Goal: Task Accomplishment & Management: Complete application form

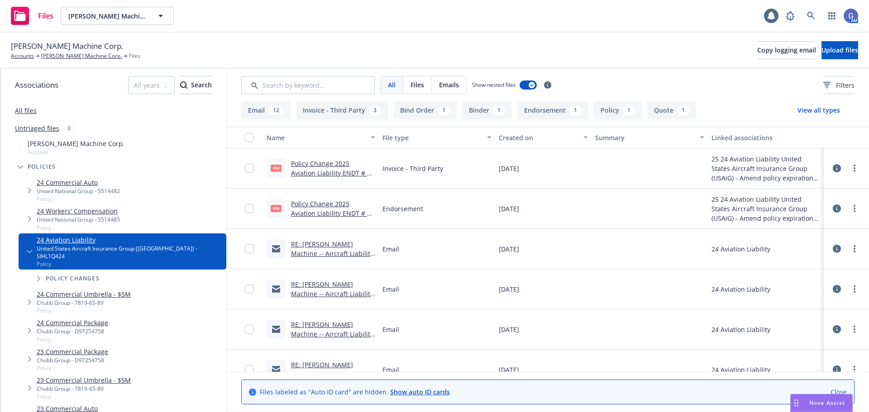
click at [141, 10] on button "[PERSON_NAME] Machine Corp." at bounding box center [117, 16] width 113 height 18
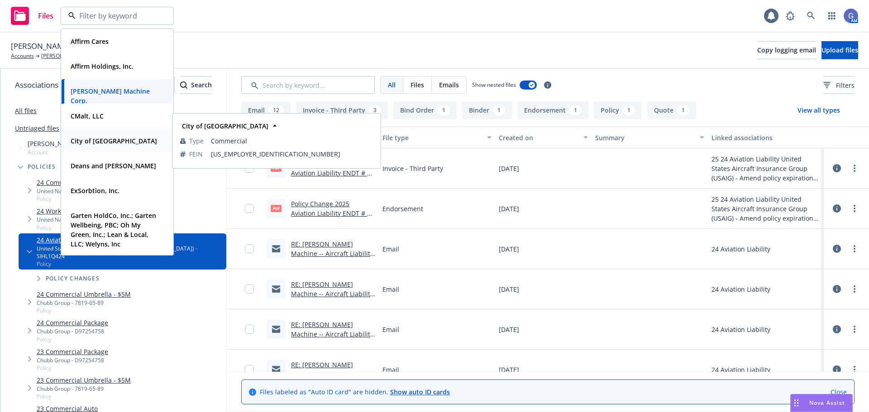
click at [108, 142] on strong "City of [GEOGRAPHIC_DATA]" at bounding box center [114, 141] width 86 height 9
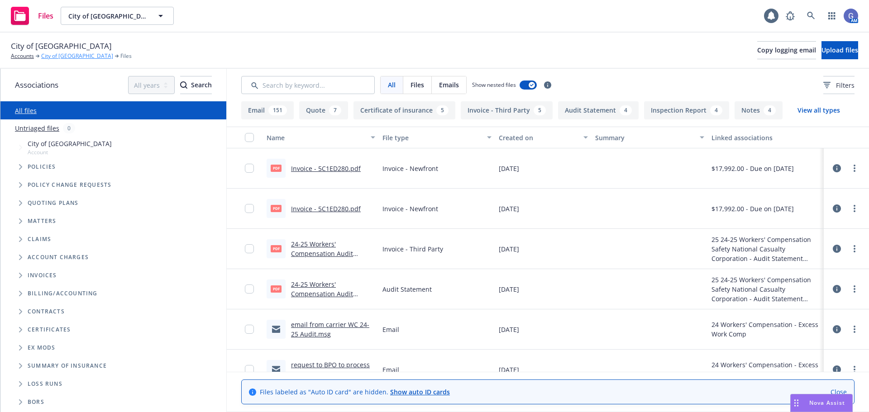
click at [48, 56] on link "City of [GEOGRAPHIC_DATA]" at bounding box center [77, 56] width 72 height 8
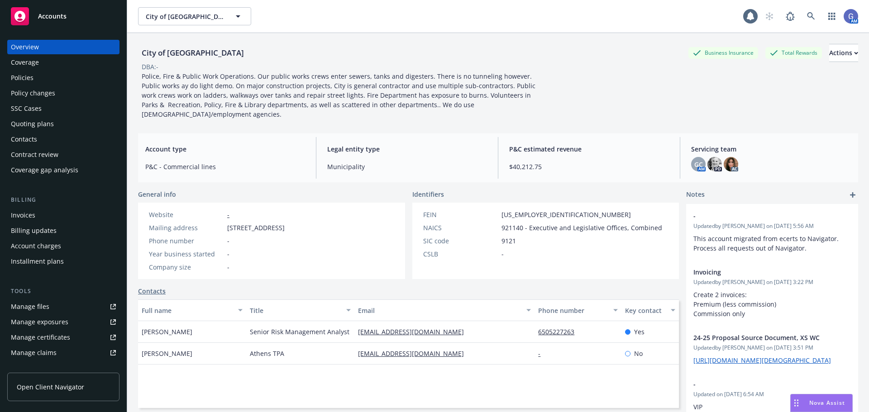
click at [23, 125] on div "Quoting plans" at bounding box center [32, 124] width 43 height 14
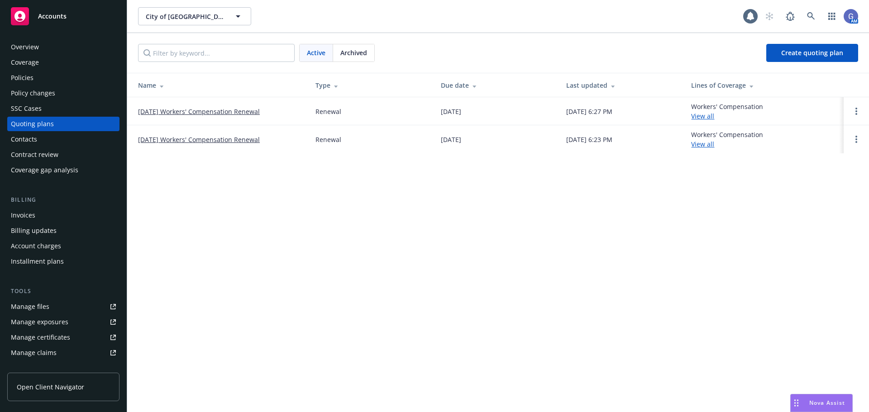
click at [214, 109] on link "01/01/26 Workers' Compensation Renewal" at bounding box center [199, 112] width 122 height 10
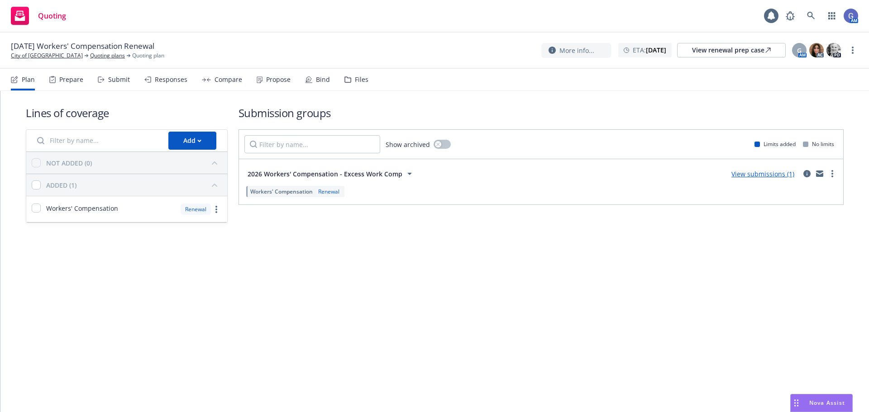
click at [765, 169] on div "View submissions (1)" at bounding box center [763, 173] width 74 height 11
click at [769, 175] on link "View submissions (1)" at bounding box center [763, 174] width 63 height 9
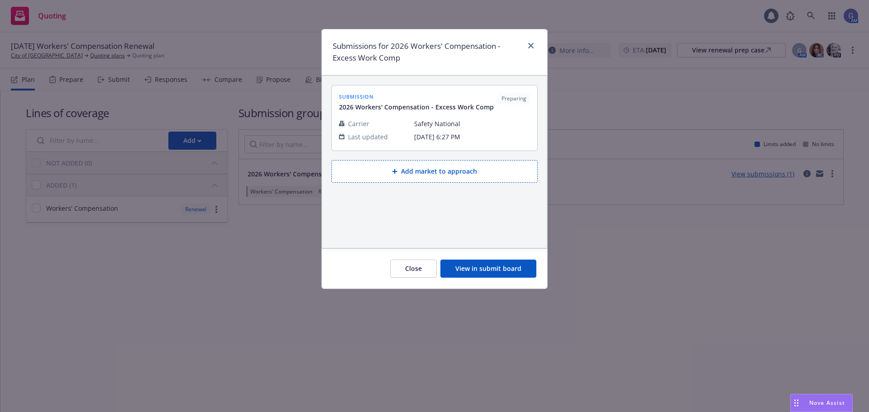
click at [491, 173] on button "Add market to approach" at bounding box center [434, 171] width 206 height 23
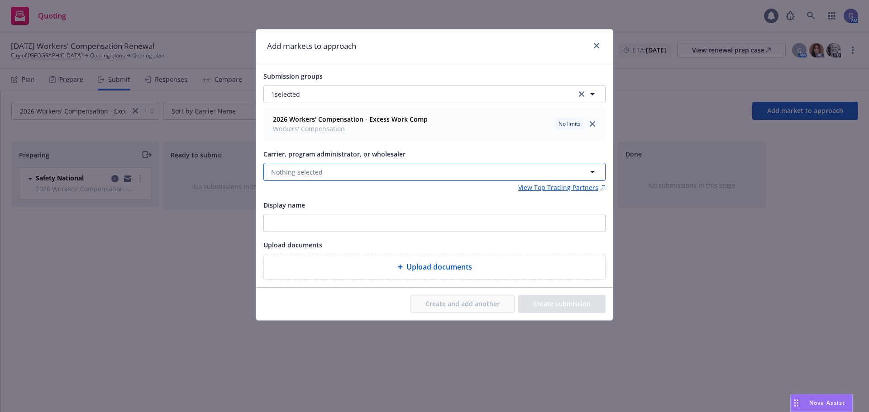
click at [369, 173] on button "Nothing selected" at bounding box center [435, 172] width 342 height 18
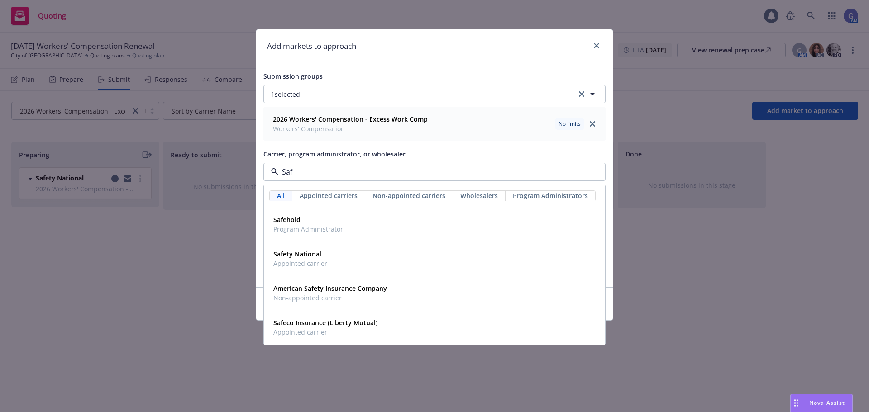
type input "Safe"
click at [320, 258] on strong "Safety National" at bounding box center [297, 254] width 48 height 9
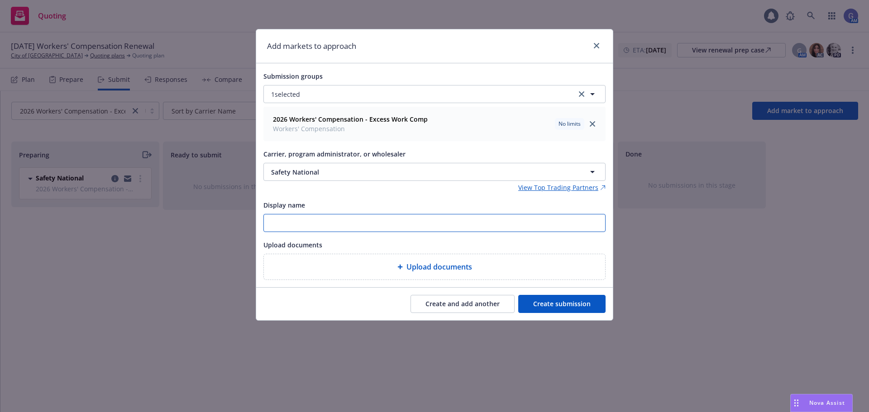
click at [309, 224] on input "Display name" at bounding box center [434, 223] width 341 height 17
click at [379, 224] on input "Excess WC - Safety National - Incumbant" at bounding box center [434, 223] width 341 height 17
type input "Excess WC - Safety National - Incumbent"
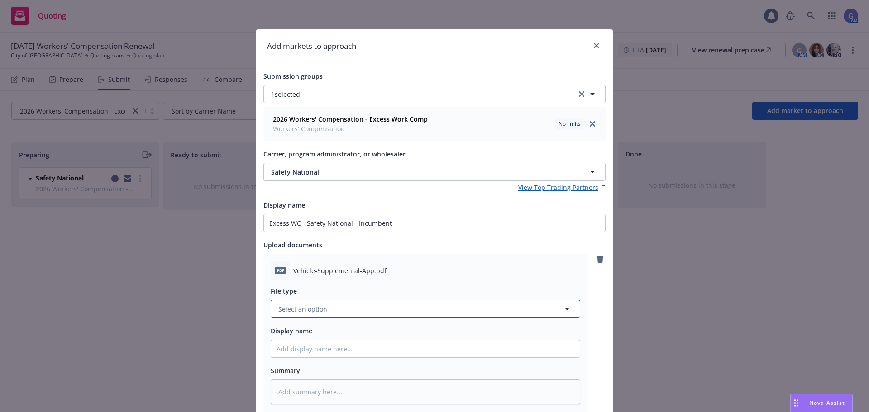
click at [371, 310] on button "Select an option" at bounding box center [426, 309] width 310 height 18
type input "V"
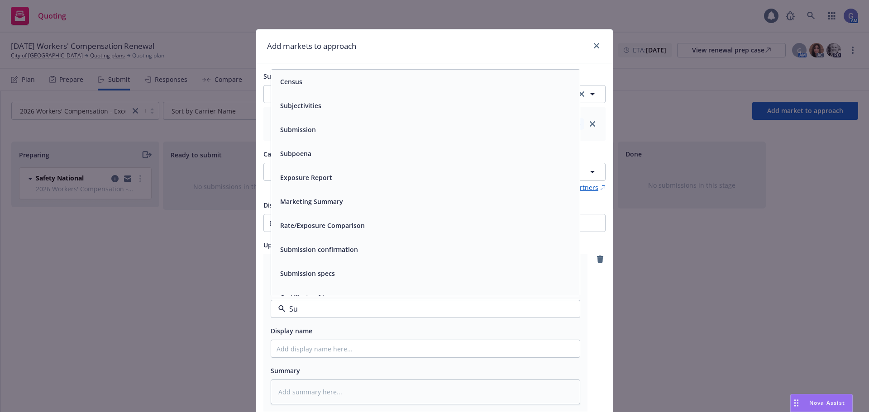
type input "S"
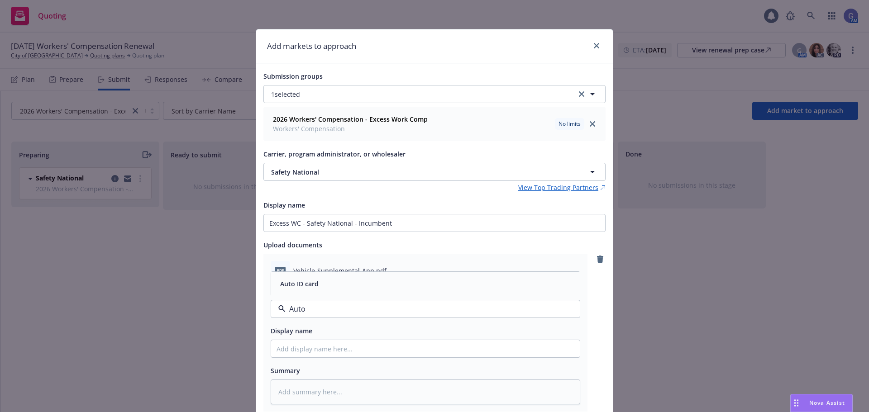
type input "Auto s"
type textarea "x"
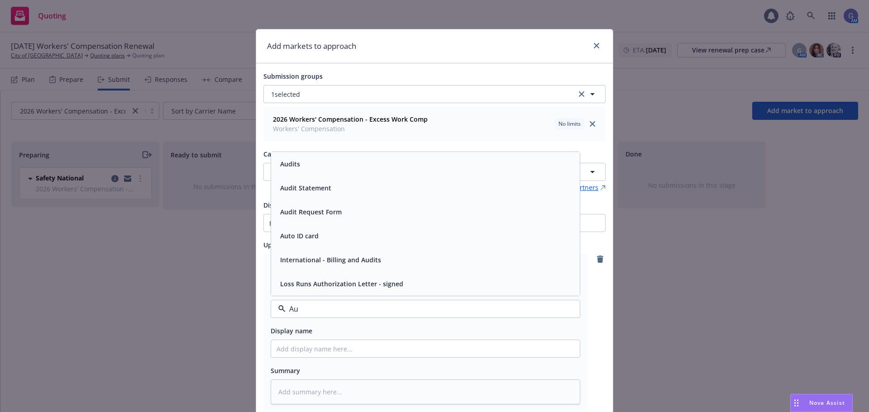
type input "A"
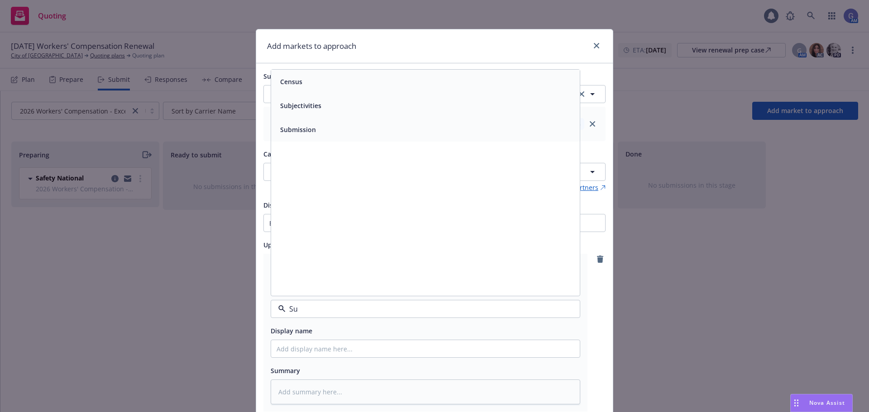
type input "S"
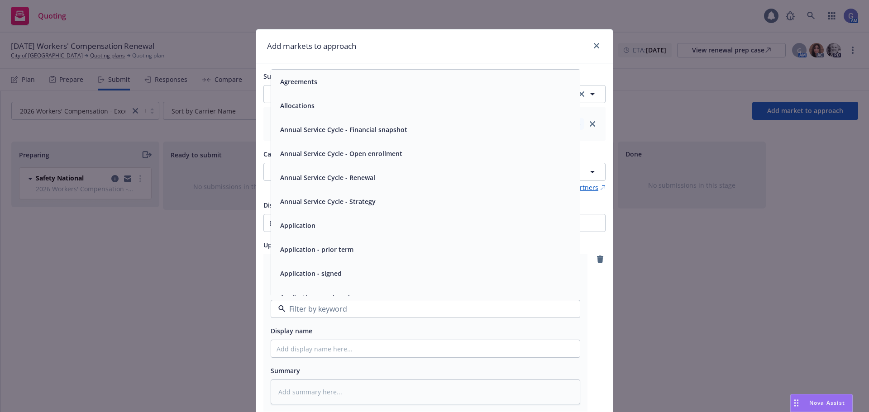
scroll to position [45, 0]
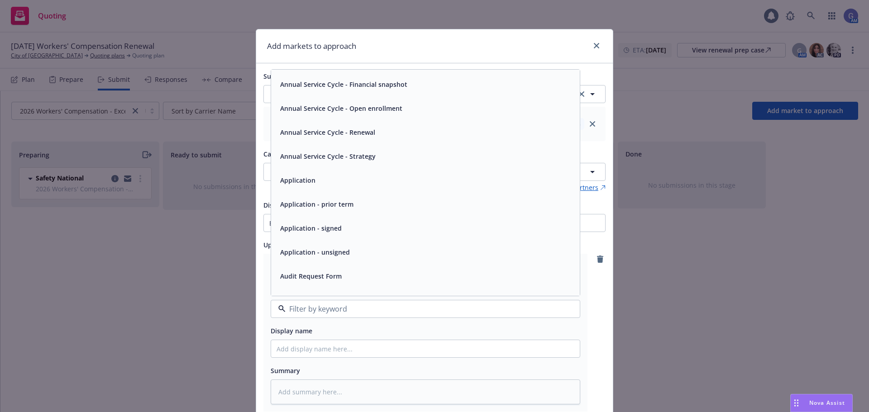
click at [289, 182] on span "Application" at bounding box center [297, 181] width 35 height 10
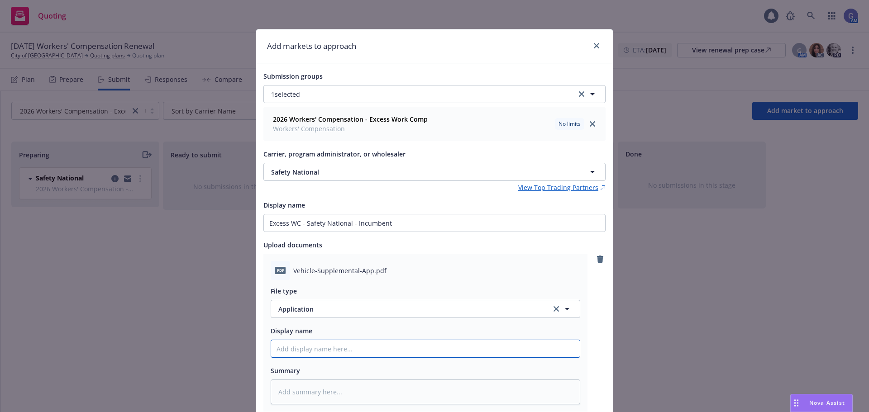
click at [350, 353] on input "Display name" at bounding box center [425, 348] width 309 height 17
type textarea "x"
type input "V"
type textarea "x"
type input "Ve"
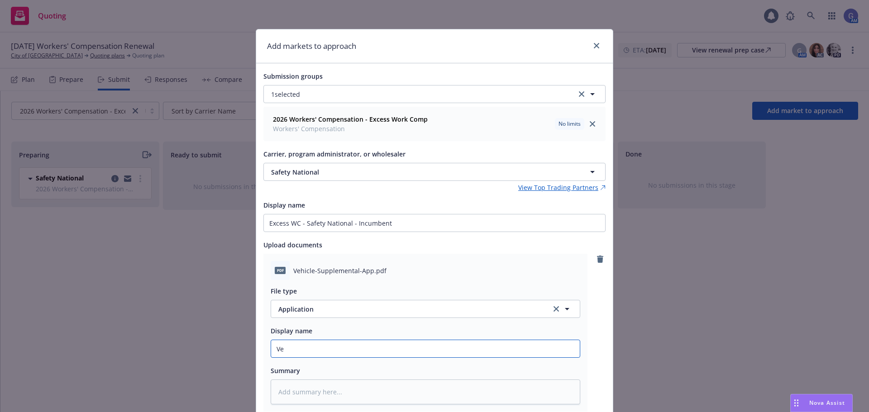
type textarea "x"
type input "Veh"
type textarea "x"
type input "Vehi"
type textarea "x"
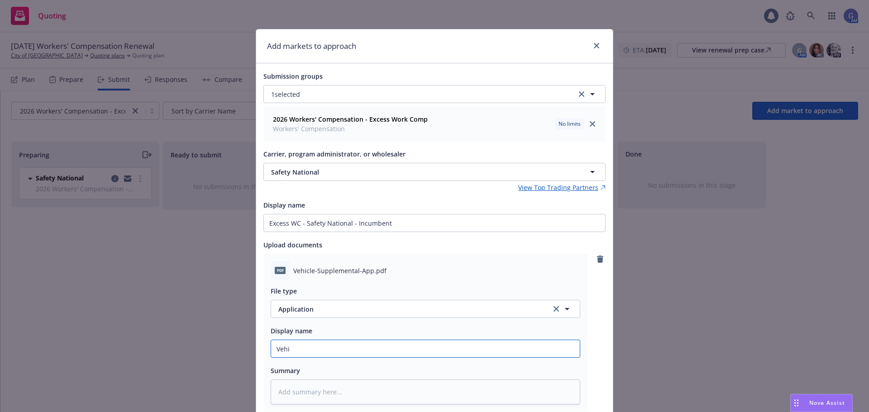
type input "Vehic"
type textarea "x"
type input "Vehicl"
type textarea "x"
type input "Vehicle"
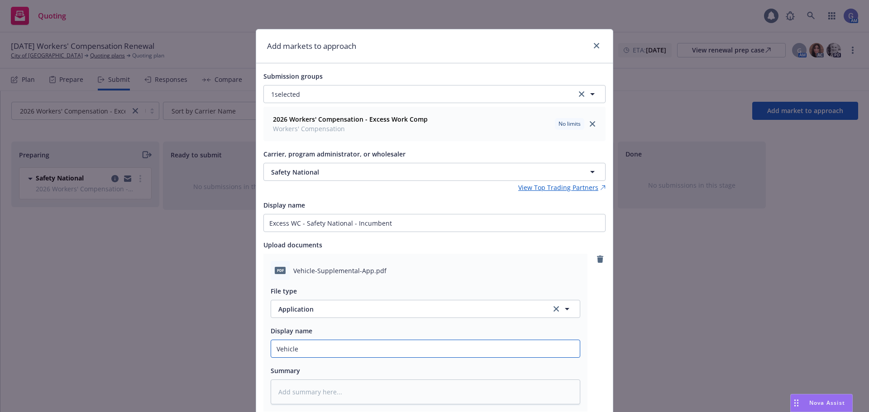
type textarea "x"
type input "Vehicle"
type textarea "x"
type input "Vehicle S"
type textarea "x"
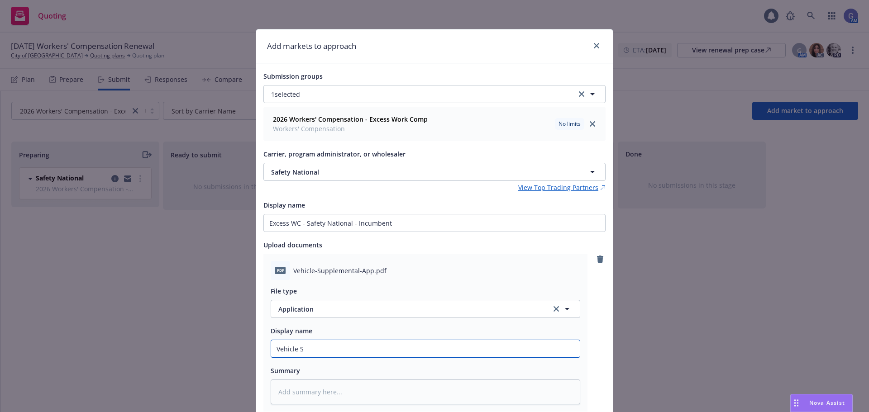
type input "Vehicle Su"
type textarea "x"
type input "Vehicle Sup"
type textarea "x"
type input "Vehicle Supp"
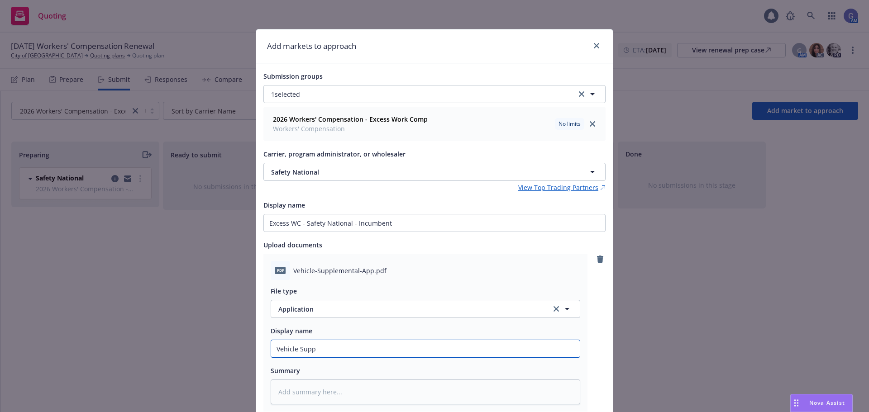
type textarea "x"
type input "Vehicle Suppl"
type textarea "x"
type input "Vehicle Supple"
type textarea "x"
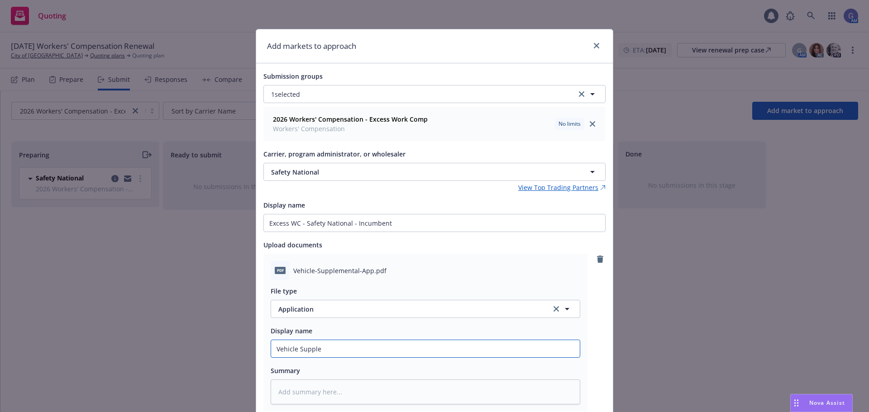
type input "Vehicle Supplem"
type textarea "x"
type input "Vehicle Suppleme"
type textarea "x"
type input "Vehicle Supplemen"
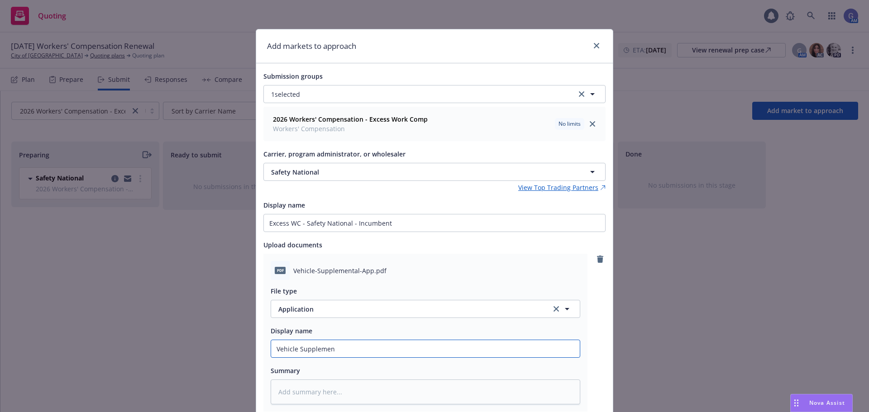
type textarea "x"
type input "Vehicle Supplement"
type textarea "x"
type input "Vehicle Supplementa"
type textarea "x"
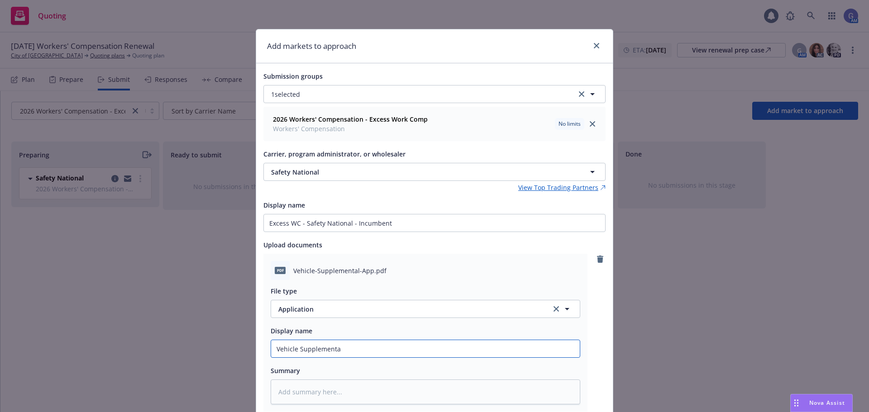
type input "Vehicle Supplemental"
type textarea "x"
type input "Vehicle Supplemental"
type textarea "x"
type input "Vehicle Supplemental a"
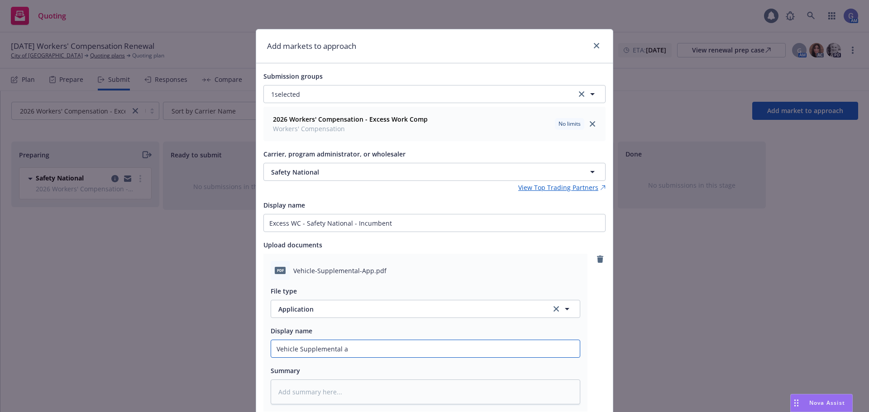
type textarea "x"
type input "Vehicle Supplemental ap"
type textarea "x"
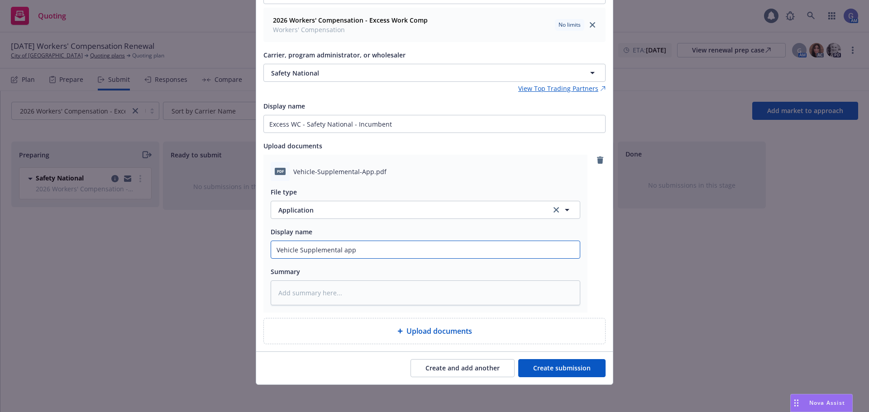
scroll to position [101, 0]
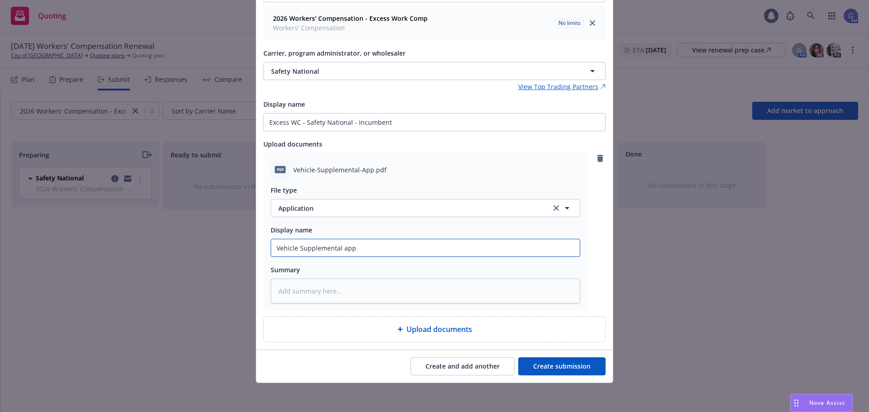
type input "Vehicle Supplemental app"
type textarea "x"
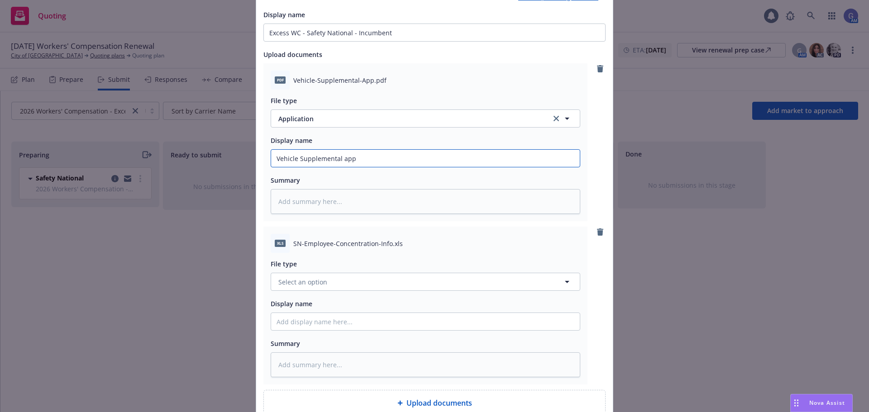
scroll to position [192, 0]
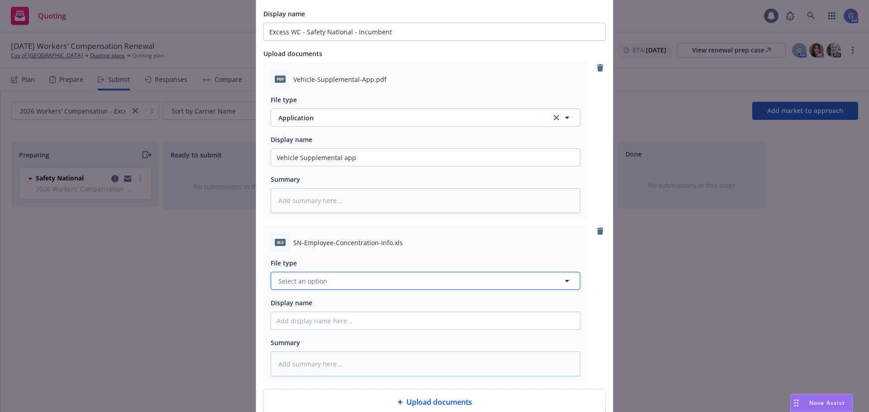
click at [376, 282] on button "Select an option" at bounding box center [426, 281] width 310 height 18
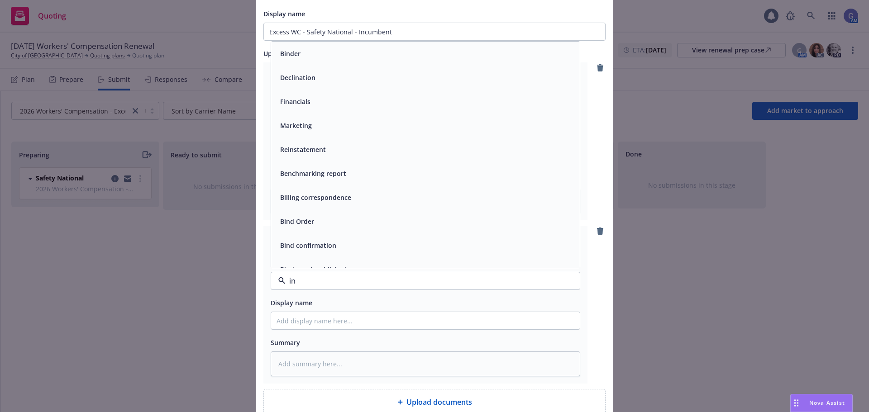
type input "i"
type input "e"
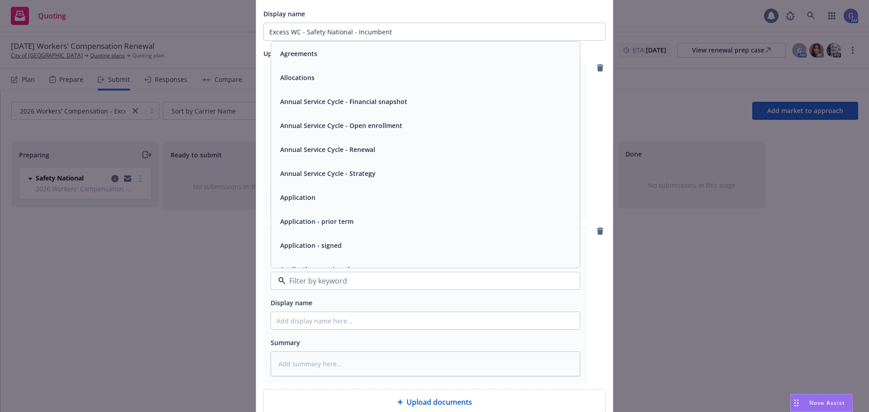
click at [287, 198] on span "Application" at bounding box center [297, 198] width 35 height 10
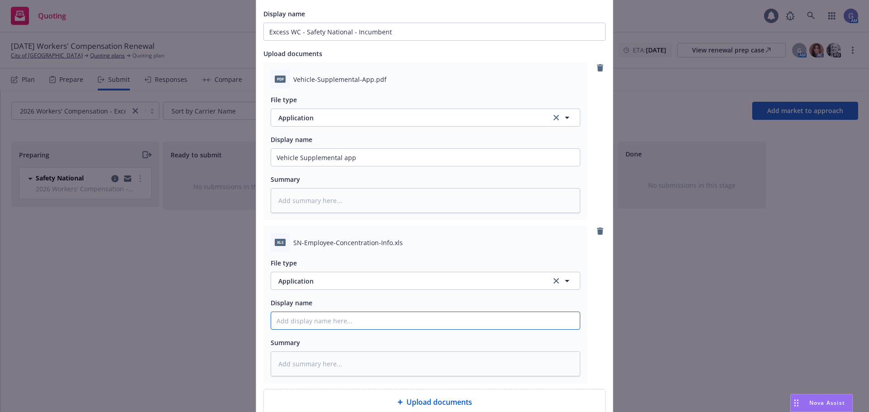
click at [278, 166] on input "Display name" at bounding box center [425, 157] width 309 height 17
type textarea "x"
type input "E"
type textarea "x"
type input "Em"
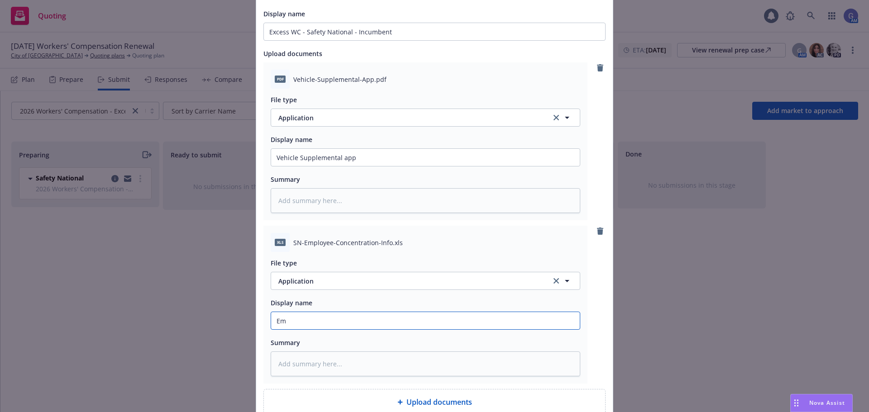
type textarea "x"
type input "Emp"
type textarea "x"
type input "Empl"
type textarea "x"
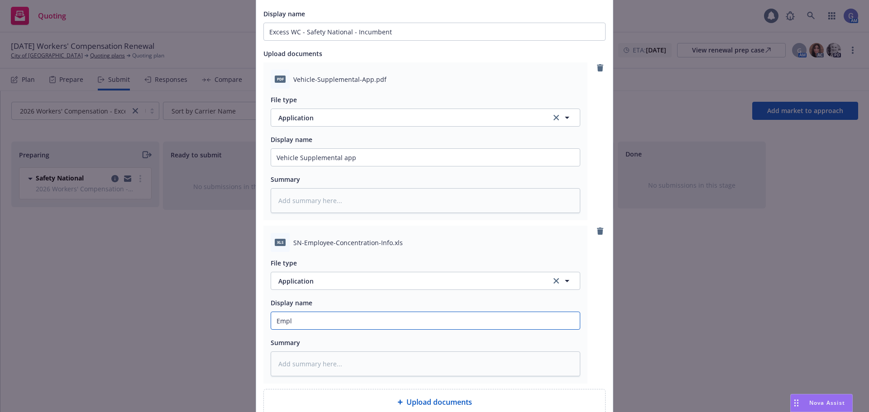
type input "Emplo"
type textarea "x"
type input "Employ"
type textarea "x"
type input "Employe"
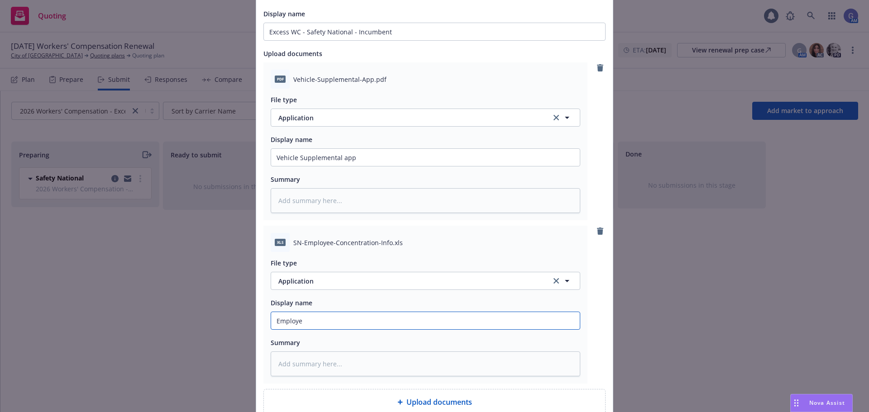
type textarea "x"
type input "Employee"
type textarea "x"
type input "Employee"
type textarea "x"
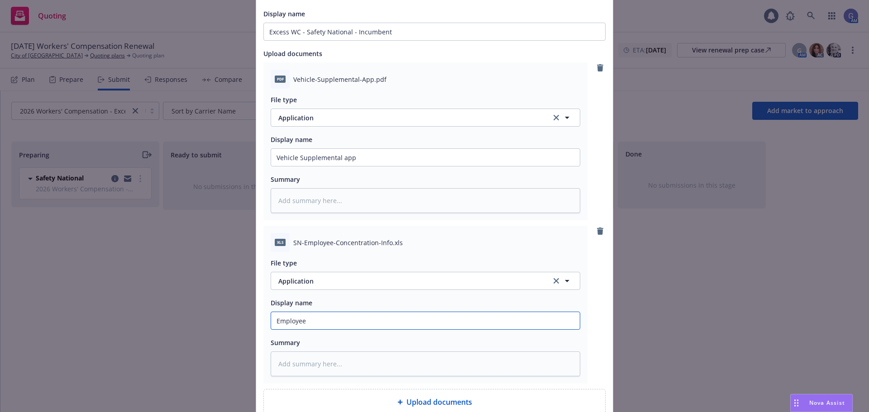
type input "Employee C"
type textarea "x"
type input "Employee Co"
type textarea "x"
type input "Employee Con"
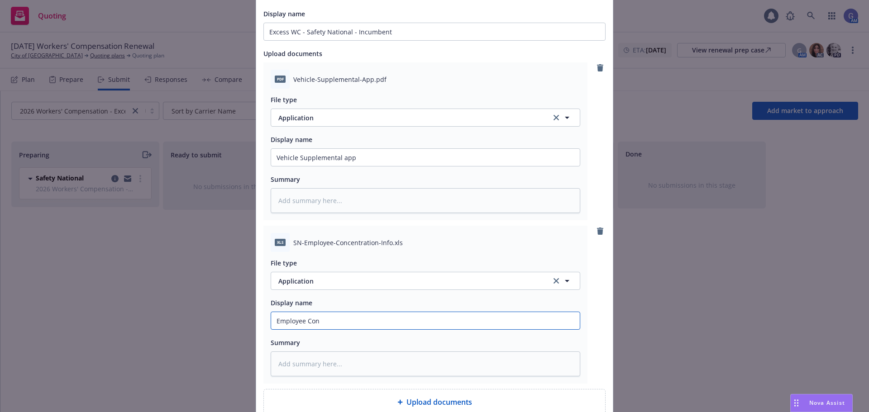
type textarea "x"
type input "Employee Conc"
type textarea "x"
type input "Employee Conce"
type textarea "x"
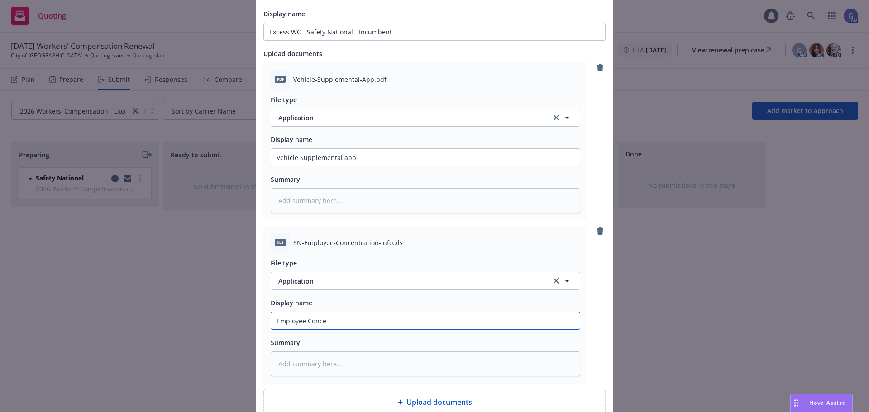
type input "Employee Concen"
type textarea "x"
type input "Employee Concent"
type textarea "x"
type input "Employee Concentr"
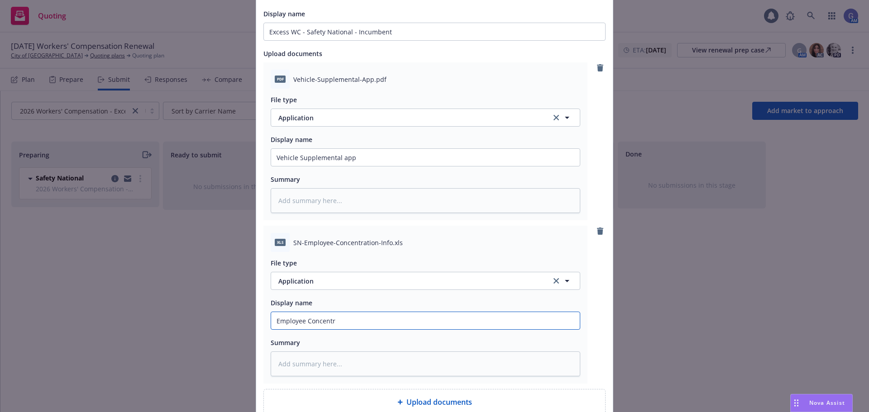
type textarea "x"
type input "Employee Concentra"
type textarea "x"
type input "Employee Concentrat"
type textarea "x"
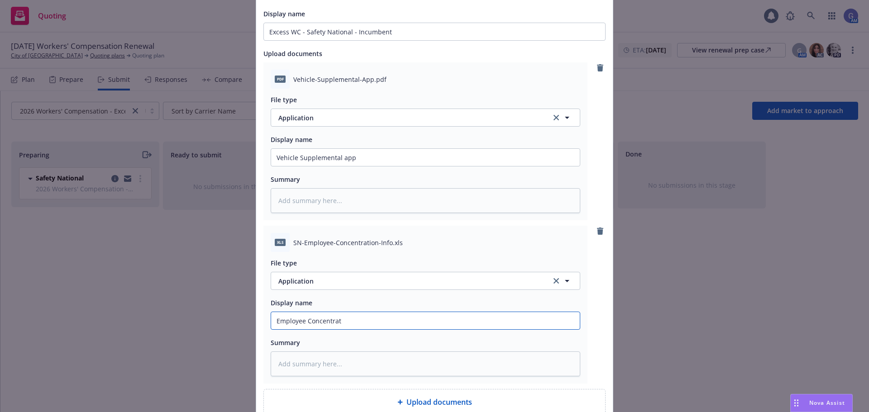
type input "Employee Concentrati"
type textarea "x"
type input "Employee Concentratio"
type textarea "x"
type input "Employee Concentration"
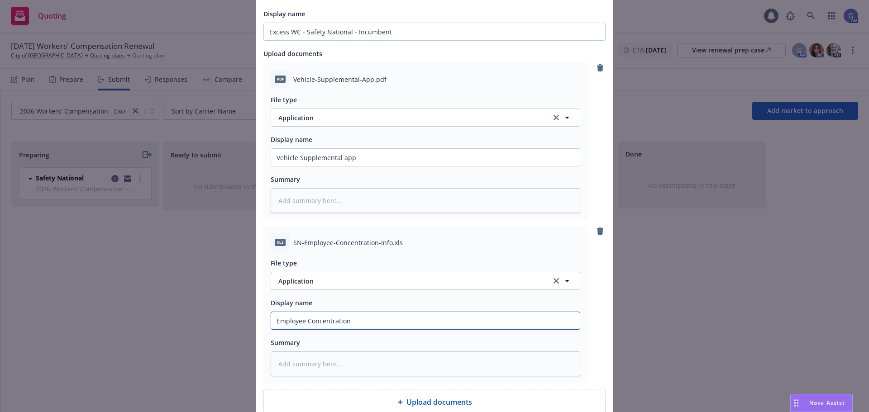
type textarea "x"
type input "Employee Concentration"
type textarea "x"
type input "Employee Concentration i"
type textarea "x"
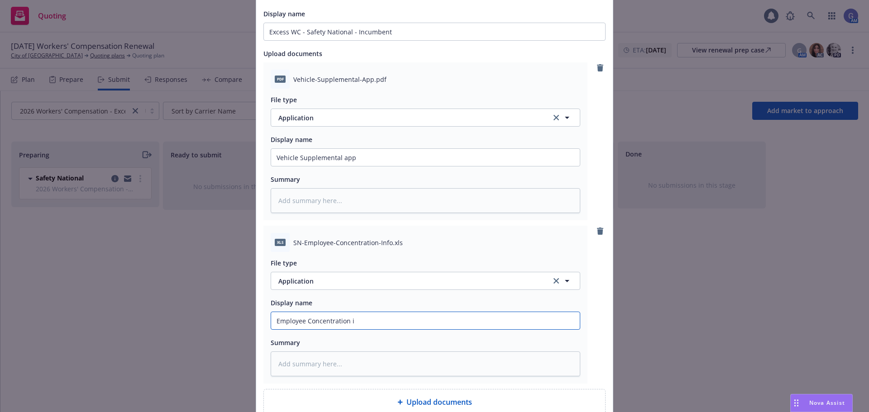
type input "Employee Concentration in"
type textarea "x"
type input "Employee Concentration info"
type textarea "x"
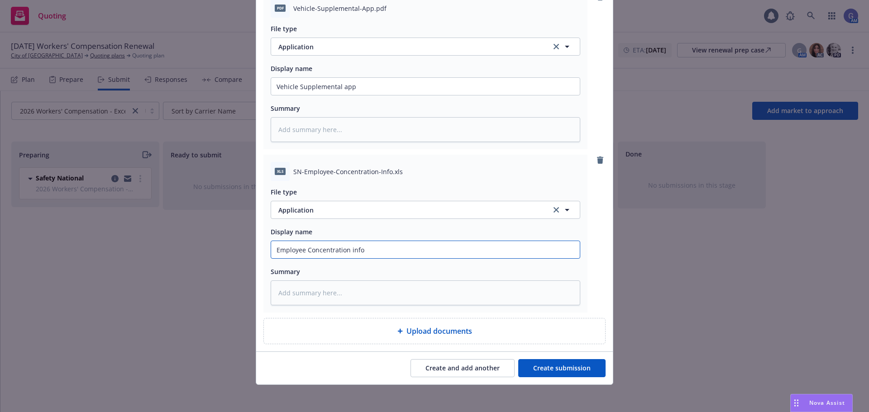
scroll to position [264, 0]
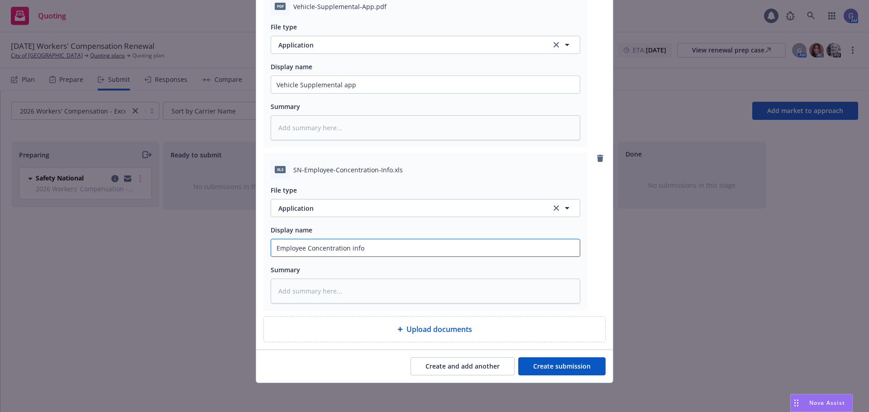
type input "Employee Concentration info"
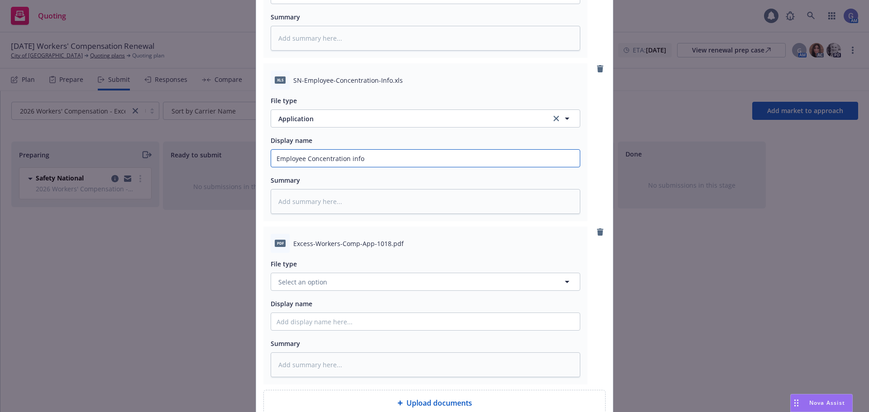
scroll to position [355, 0]
click at [400, 283] on button "Select an option" at bounding box center [426, 281] width 310 height 18
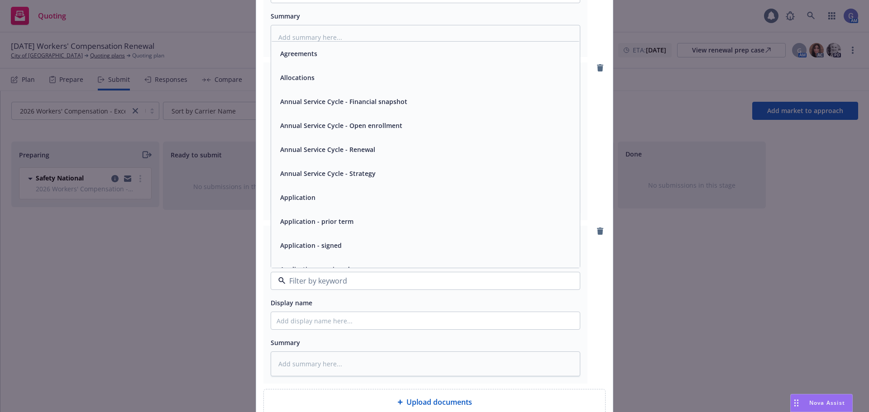
click at [292, 200] on span "Application" at bounding box center [297, 198] width 35 height 10
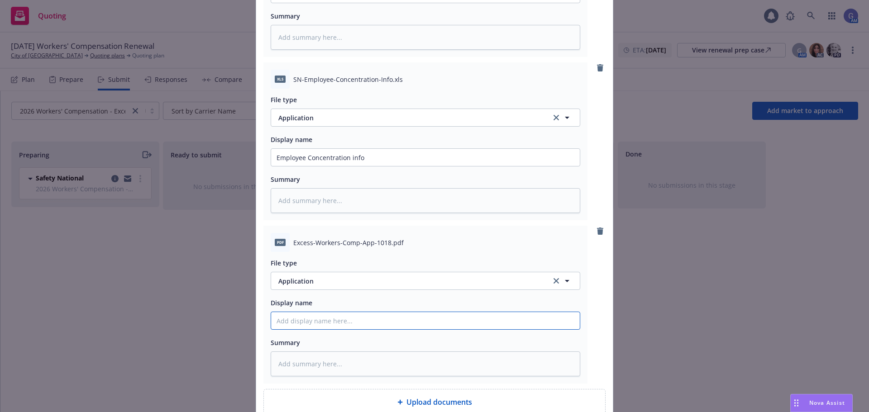
type textarea "x"
type input "E"
type textarea "x"
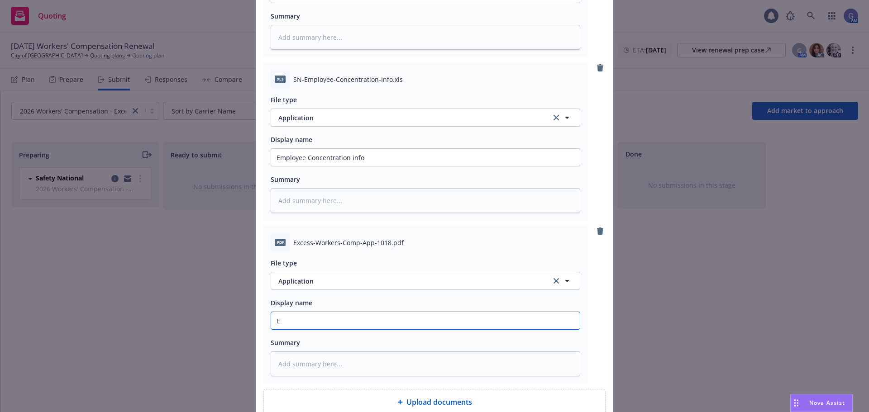
type input "Ex"
type textarea "x"
type input "Exc"
type textarea "x"
type input "Exce"
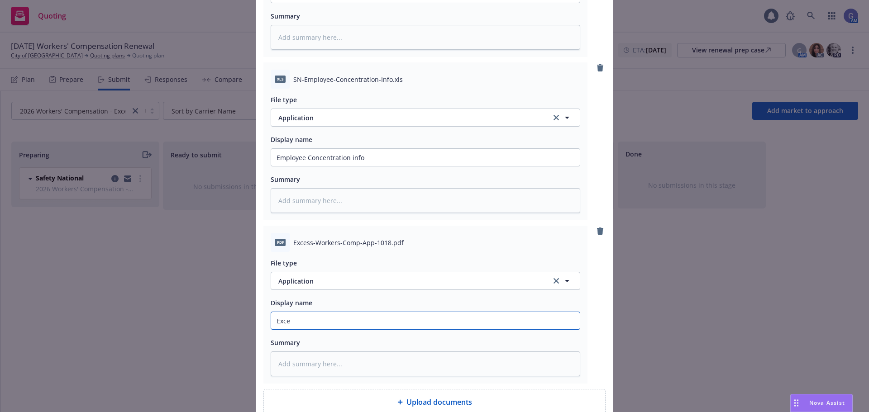
type textarea "x"
type input "Exces"
type textarea "x"
type input "Excess"
type textarea "x"
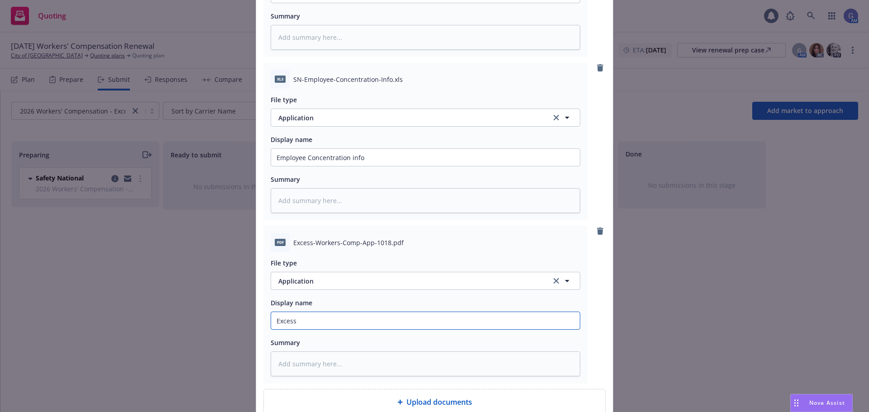
type input "Excess"
type textarea "x"
type input "Excess W"
type textarea "x"
type input "Excess WC"
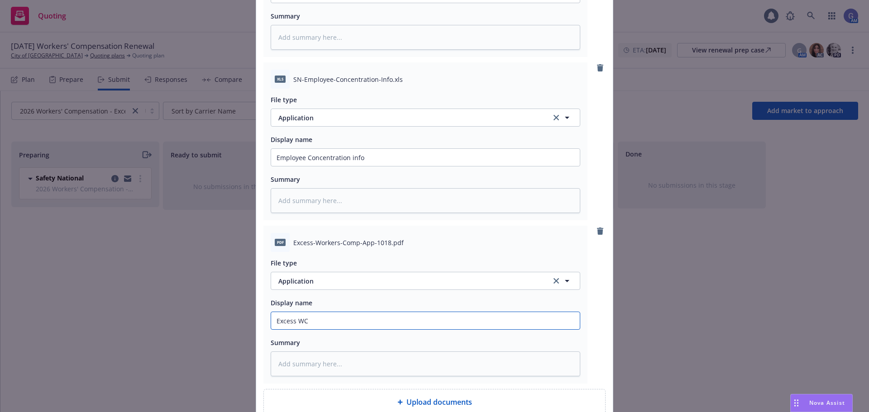
type textarea "x"
type input "Excess WC"
type textarea "x"
type input "Excess WC a"
type textarea "x"
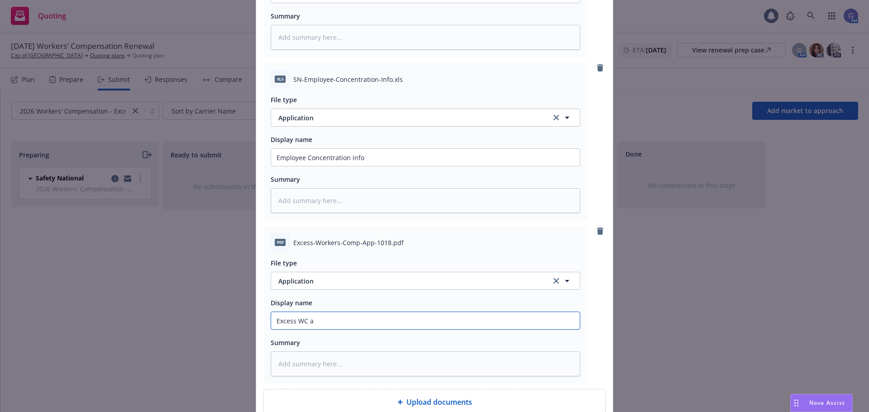
type input "Excess WC ap"
type textarea "x"
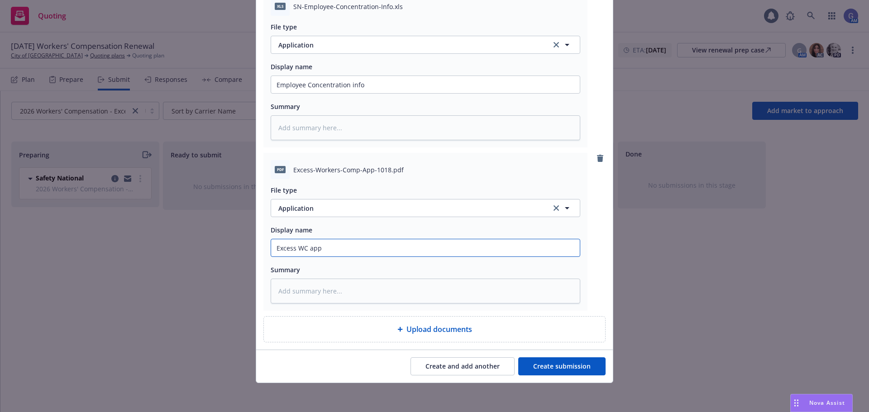
type input "Excess WC app"
click at [552, 368] on button "Create submission" at bounding box center [561, 367] width 87 height 18
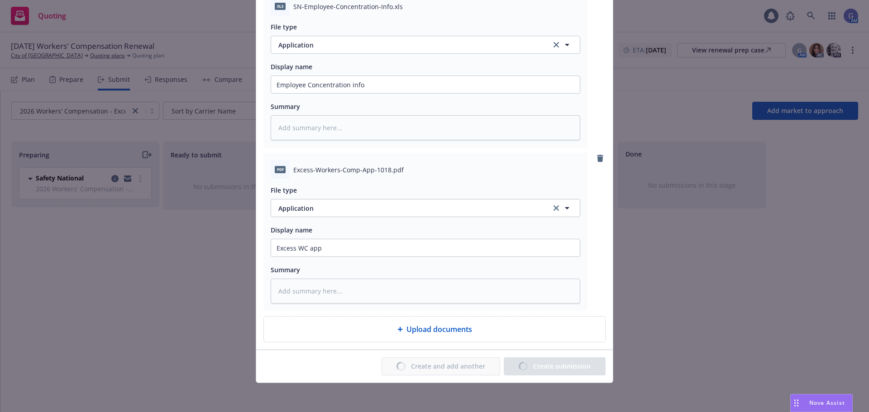
type textarea "x"
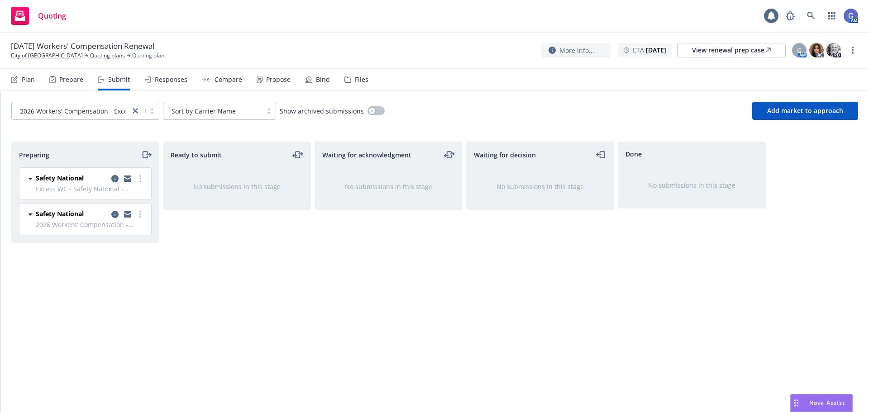
click at [113, 179] on icon "copy logging email" at bounding box center [114, 178] width 7 height 7
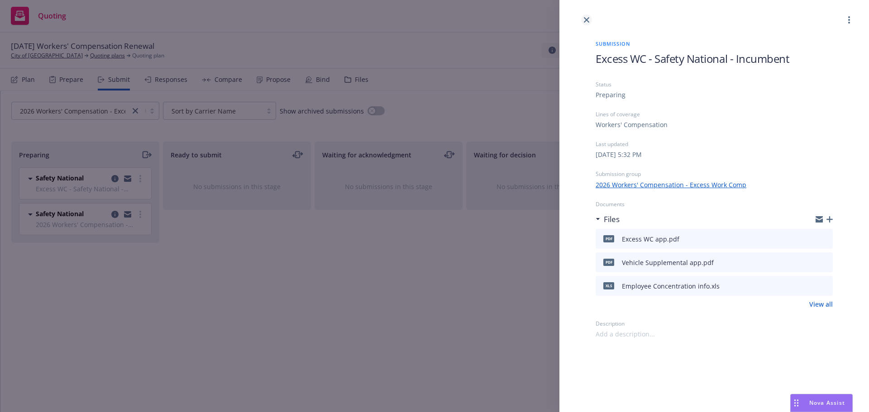
click at [588, 19] on icon "close" at bounding box center [586, 19] width 5 height 5
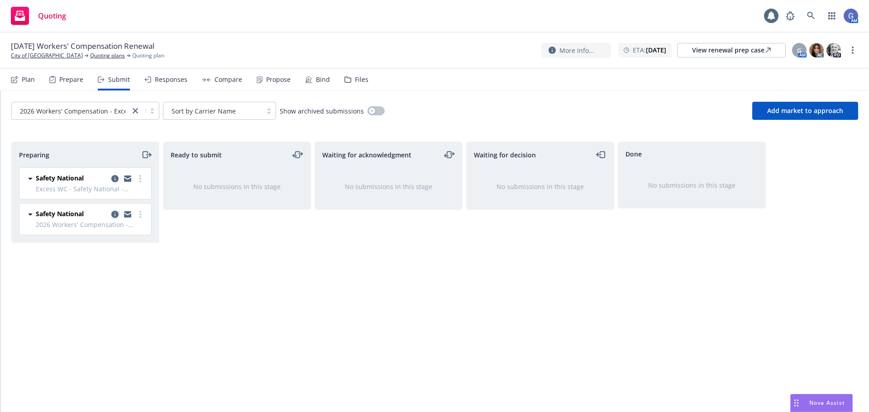
click at [113, 215] on icon "copy logging email" at bounding box center [114, 214] width 7 height 7
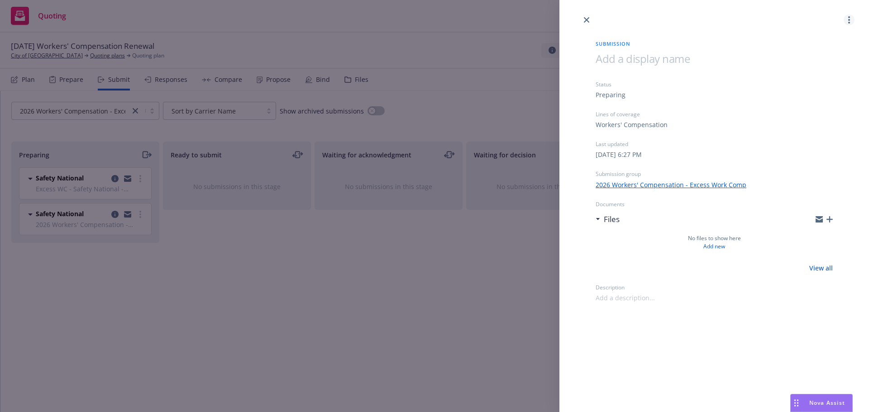
click at [851, 19] on link "more" at bounding box center [849, 19] width 11 height 11
click at [829, 62] on span "Archive submission" at bounding box center [813, 60] width 81 height 9
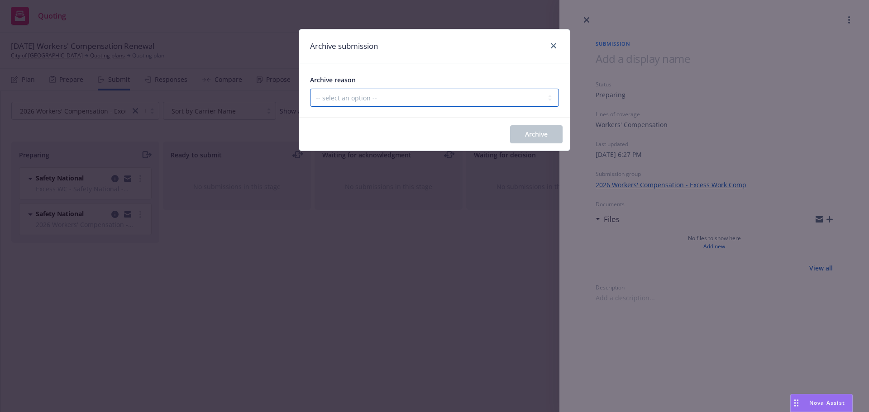
click at [466, 95] on select "-- select an option -- Carrier unresponsive Client decided not to proceed with …" at bounding box center [434, 98] width 249 height 18
select select "OTHER"
click at [310, 89] on select "-- select an option -- Carrier unresponsive Client decided not to proceed with …" at bounding box center [434, 98] width 249 height 18
click at [533, 137] on span "Archive" at bounding box center [536, 134] width 23 height 9
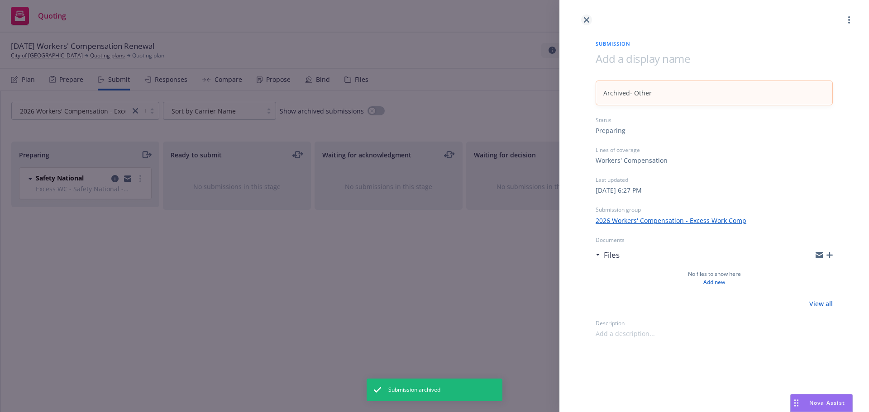
click at [589, 22] on icon "close" at bounding box center [586, 19] width 5 height 5
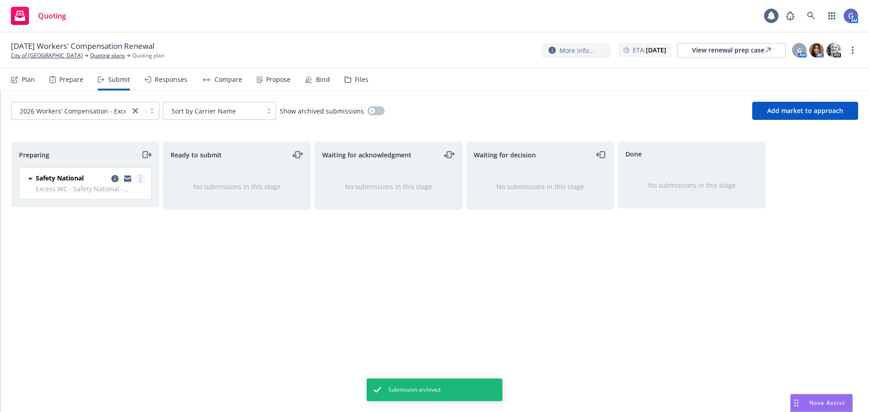
click at [140, 180] on circle "more" at bounding box center [140, 179] width 2 height 2
click at [104, 302] on span "Copy logging email" at bounding box center [94, 306] width 79 height 9
